Goal: Task Accomplishment & Management: Use online tool/utility

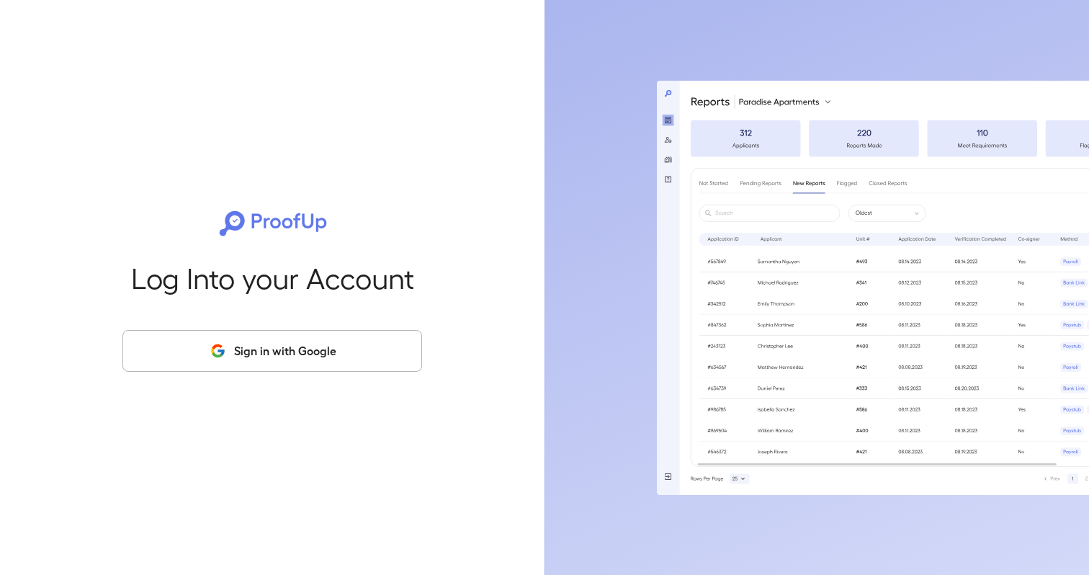
click at [293, 360] on button "Sign in with Google" at bounding box center [272, 351] width 300 height 42
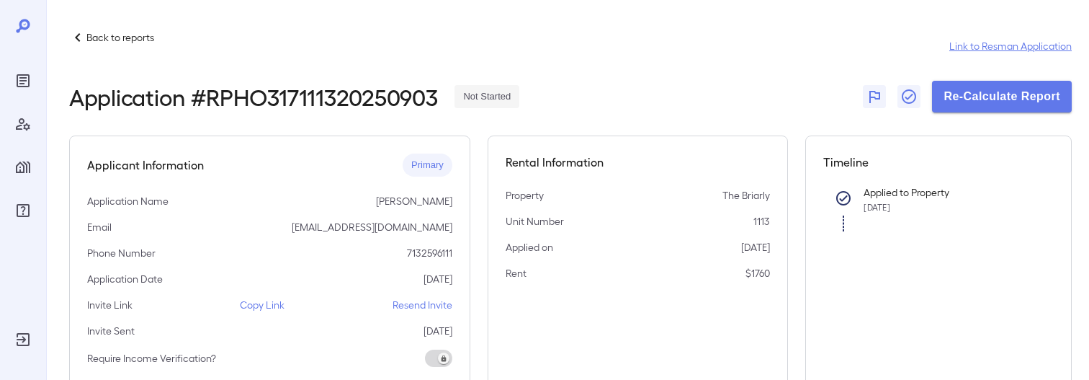
click at [998, 41] on link "Link to Resman Application" at bounding box center [1011, 46] width 122 height 14
click at [975, 48] on link "Link to Resman Application" at bounding box center [1011, 46] width 122 height 14
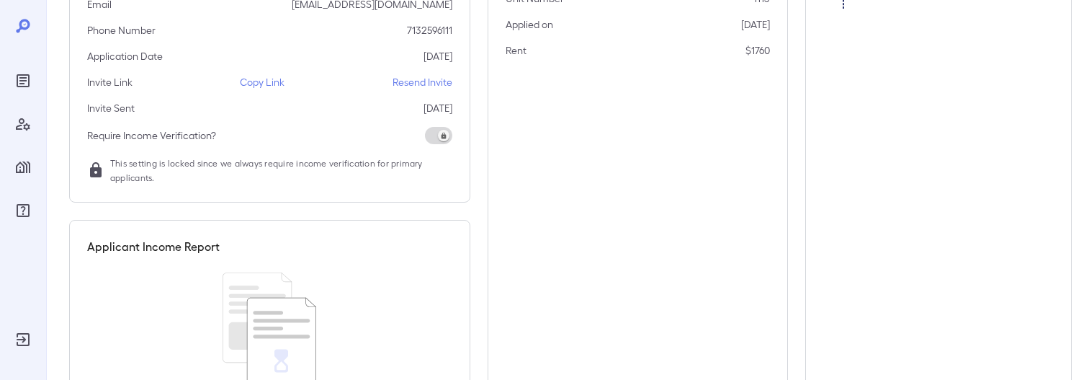
scroll to position [243, 0]
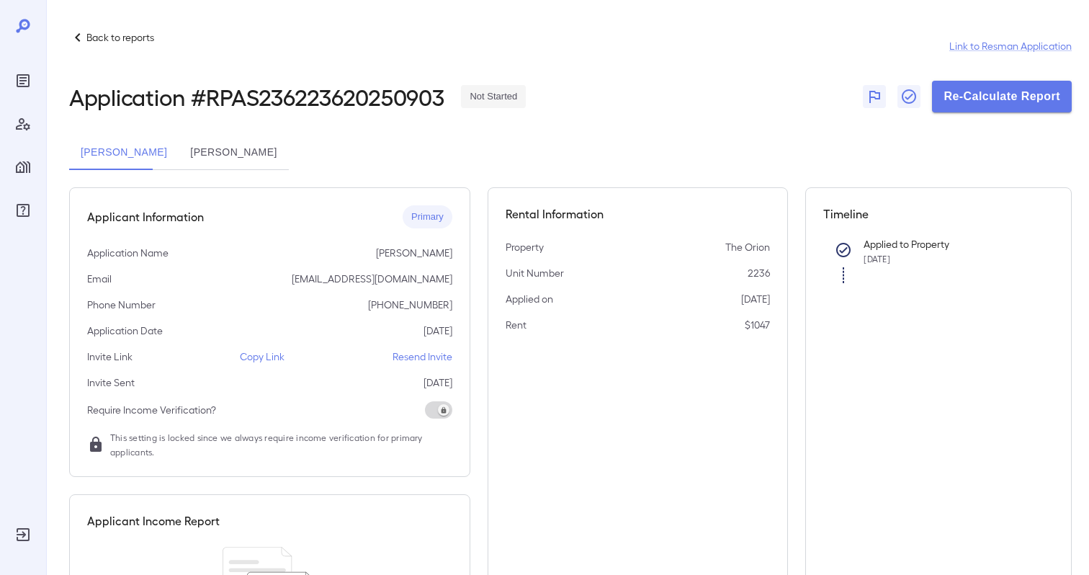
click at [202, 153] on button "Lee Ames" at bounding box center [234, 152] width 110 height 35
click at [104, 151] on button "Ryan Ames" at bounding box center [124, 152] width 110 height 35
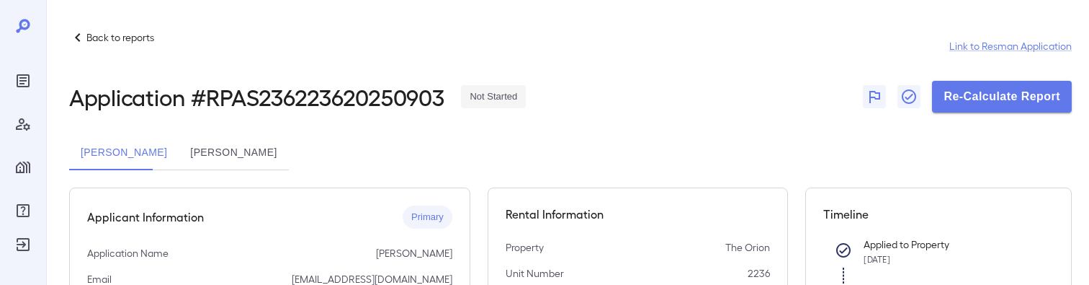
click at [353, 150] on div "Ryan Ames Lee Ames" at bounding box center [570, 152] width 1003 height 35
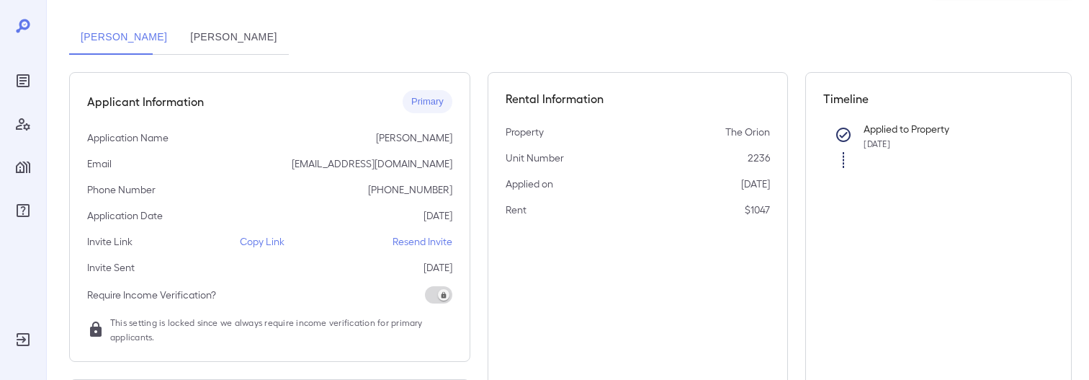
scroll to position [118, 0]
click at [194, 36] on button "Lee Ames" at bounding box center [234, 34] width 110 height 35
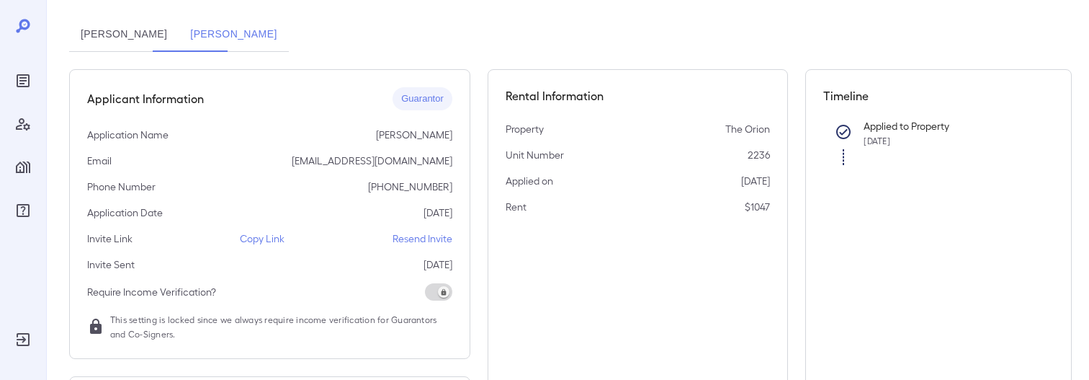
click at [120, 34] on button "Ryan Ames" at bounding box center [124, 34] width 110 height 35
click at [196, 32] on button "Lee Ames" at bounding box center [234, 34] width 110 height 35
click at [120, 27] on button "Ryan Ames" at bounding box center [124, 34] width 110 height 35
click at [183, 30] on button "Lee Ames" at bounding box center [234, 34] width 110 height 35
click at [264, 236] on p "Copy Link" at bounding box center [262, 238] width 45 height 14
